Goal: Information Seeking & Learning: Learn about a topic

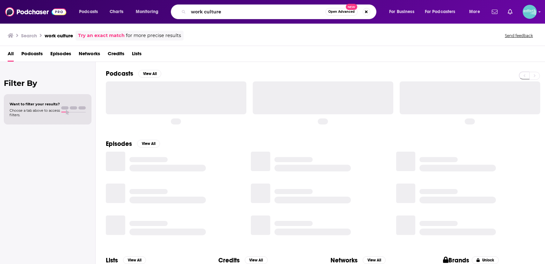
click at [211, 14] on input "work culture" at bounding box center [256, 12] width 137 height 10
type input "v"
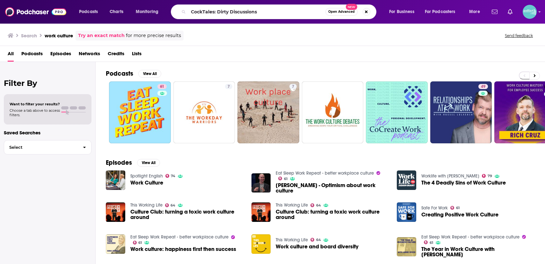
type input "CockTales: Dirty Discussions"
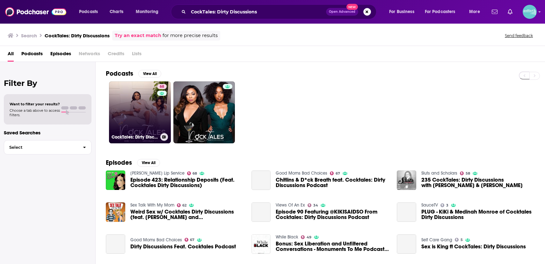
click at [136, 101] on link "68 CockTales: Dirty Discussions" at bounding box center [140, 112] width 62 height 62
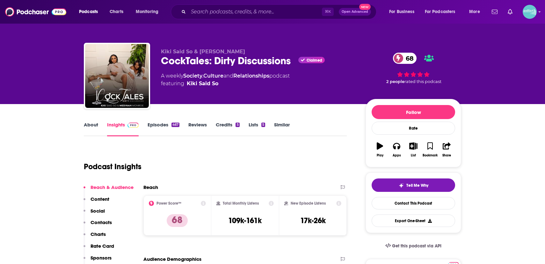
click at [156, 121] on div "About Insights Episodes 467 Reviews Credits 5 Lists 5 Similar" at bounding box center [215, 129] width 263 height 16
click at [154, 129] on link "Episodes 467" at bounding box center [164, 128] width 32 height 15
